Goal: Task Accomplishment & Management: Complete application form

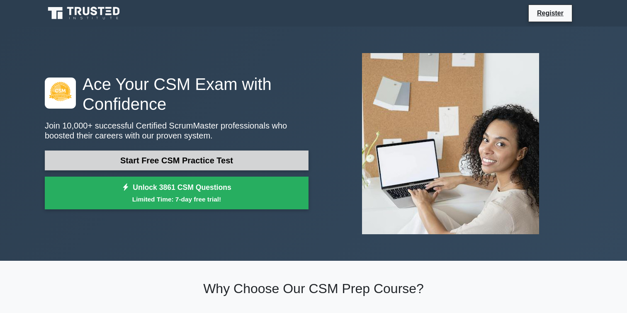
click at [259, 165] on link "Start Free CSM Practice Test" at bounding box center [177, 160] width 264 height 20
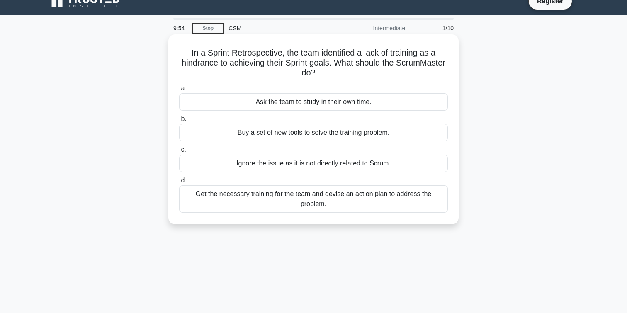
scroll to position [2, 0]
